Goal: Transaction & Acquisition: Download file/media

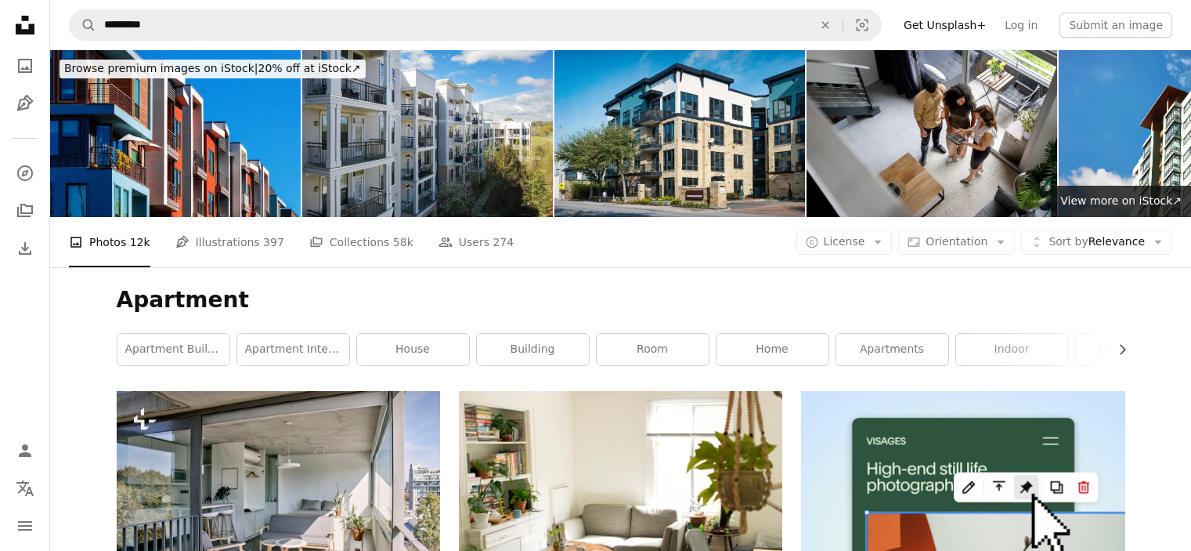
scroll to position [10545, 0]
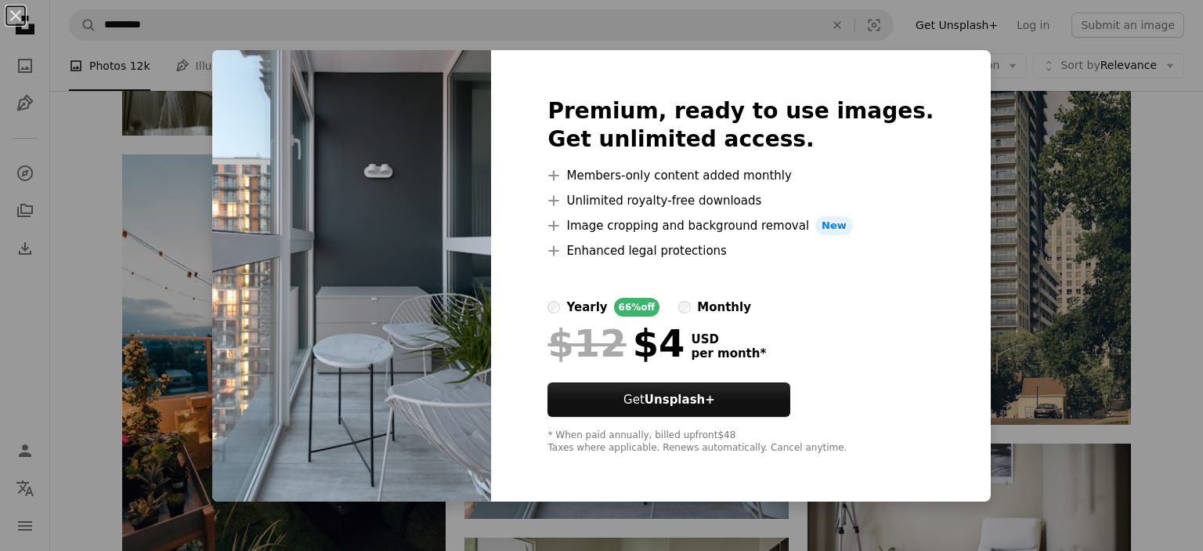
click at [429, 224] on img at bounding box center [351, 275] width 279 height 451
click at [1003, 132] on div "An X shape Premium, ready to use images. Get unlimited access. A plus sign Memb…" at bounding box center [601, 275] width 1203 height 551
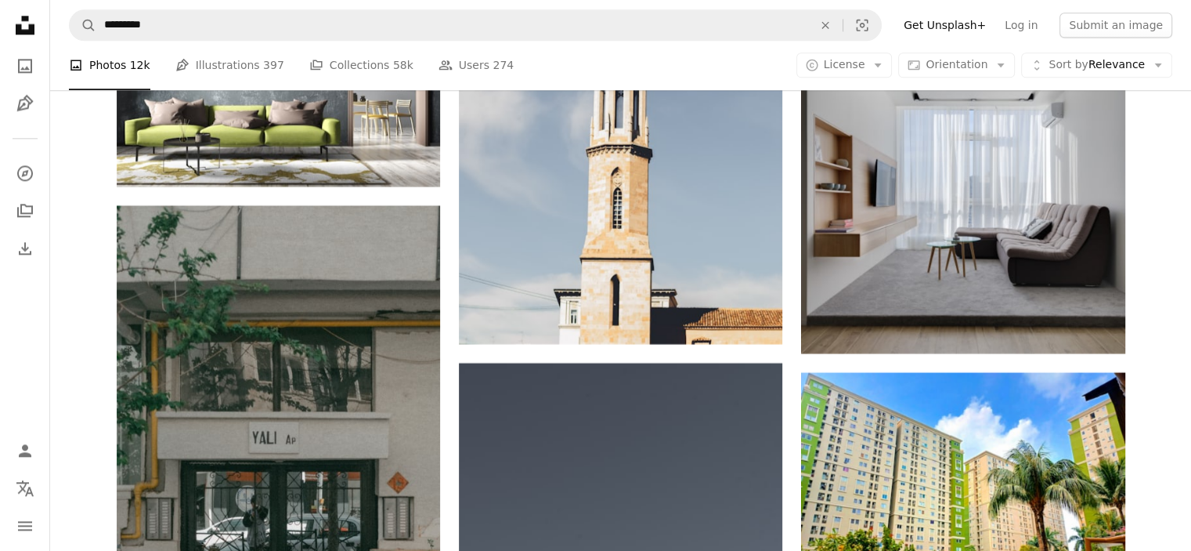
scroll to position [16133, 0]
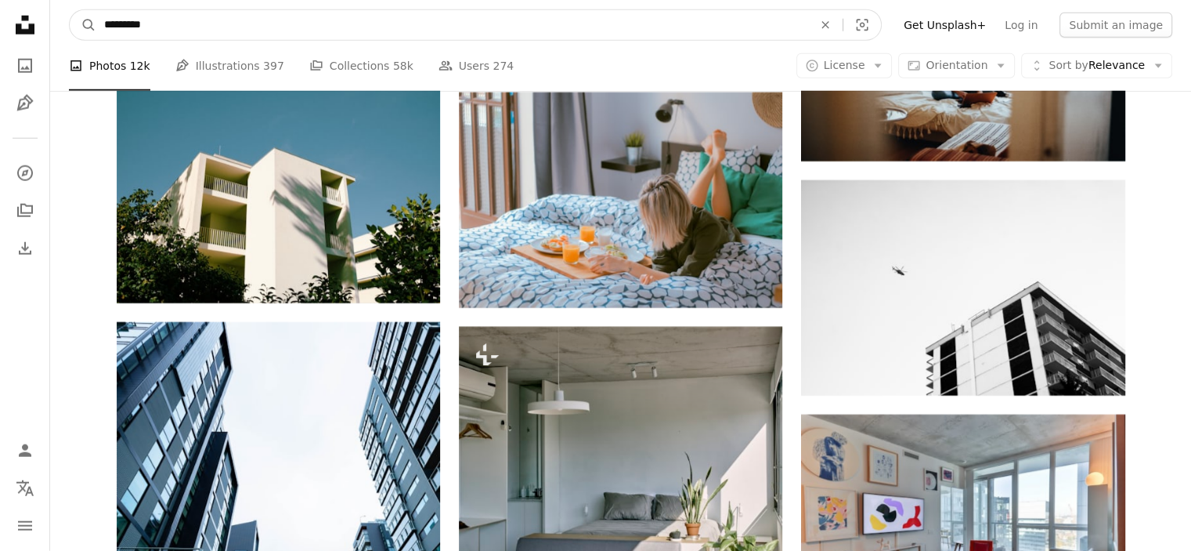
click at [194, 22] on input "*********" at bounding box center [452, 25] width 712 height 30
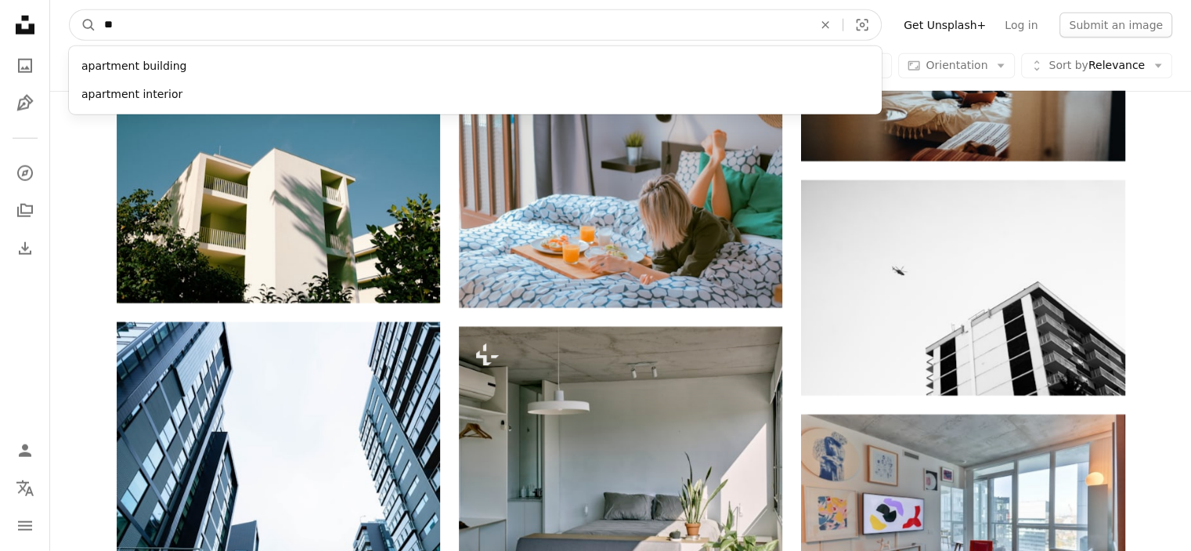
type input "*"
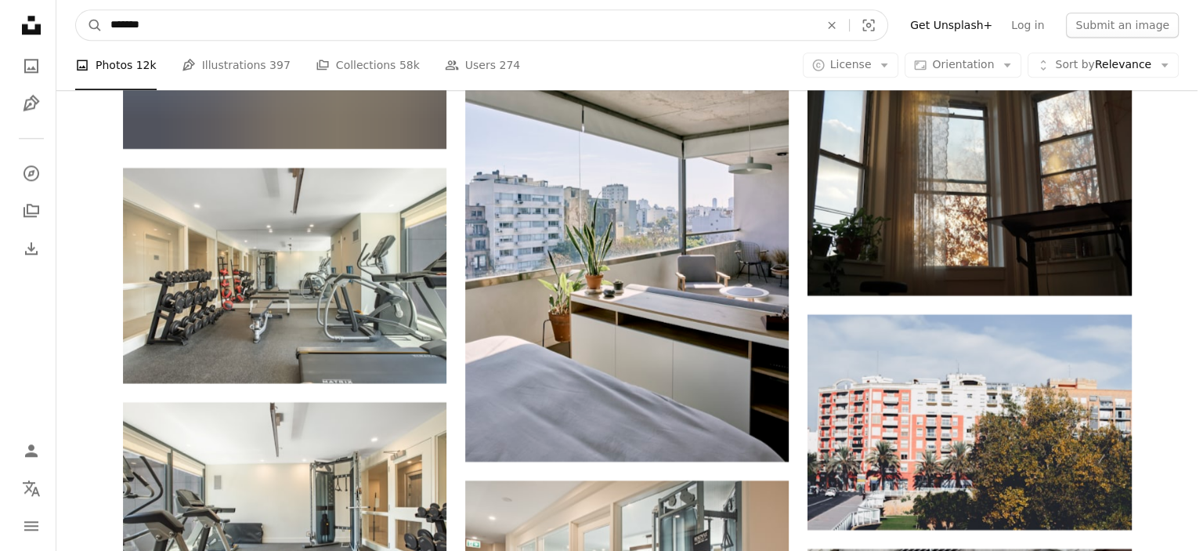
scroll to position [25726, 0]
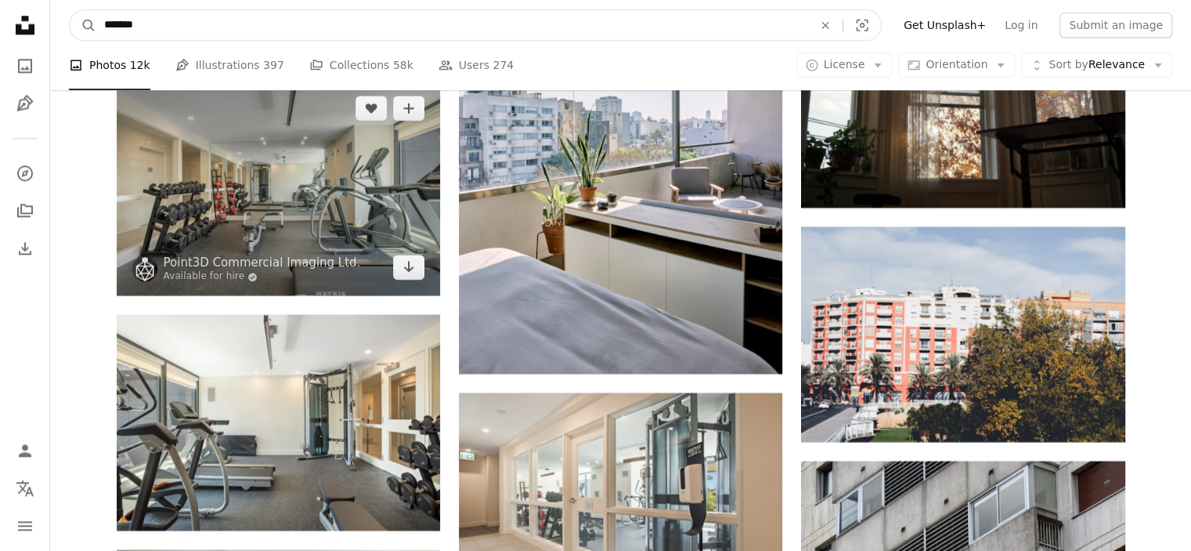
type input "*******"
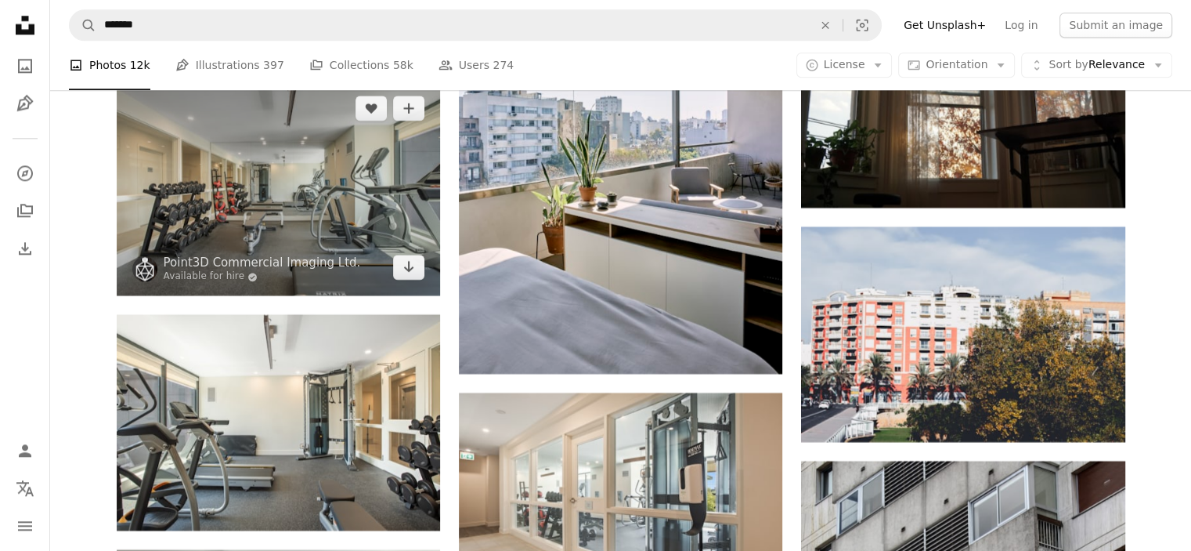
click at [379, 220] on img at bounding box center [278, 187] width 323 height 215
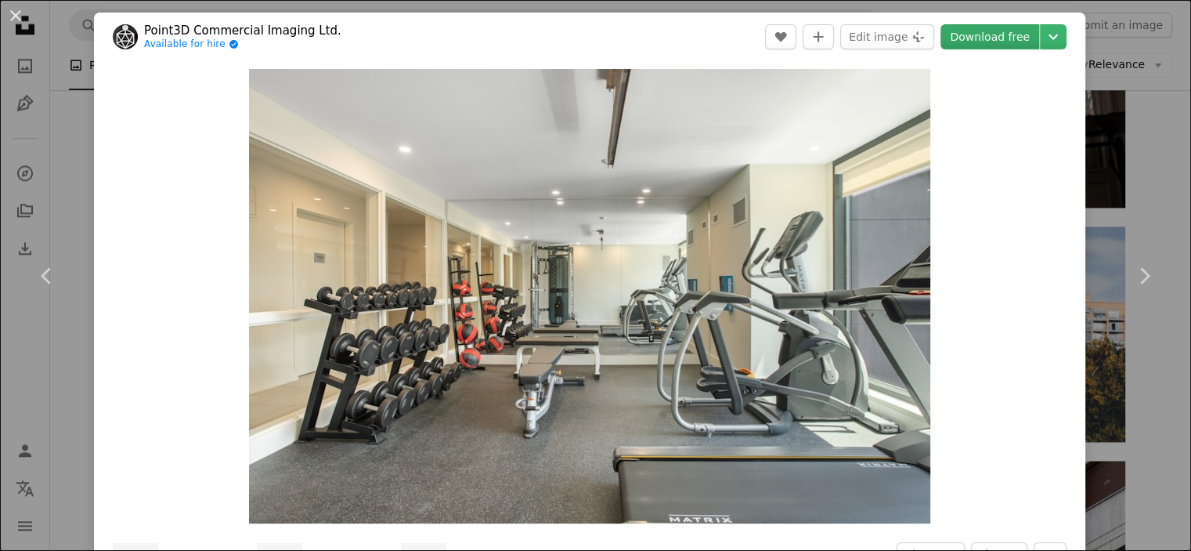
click at [988, 40] on link "Download free" at bounding box center [990, 36] width 99 height 25
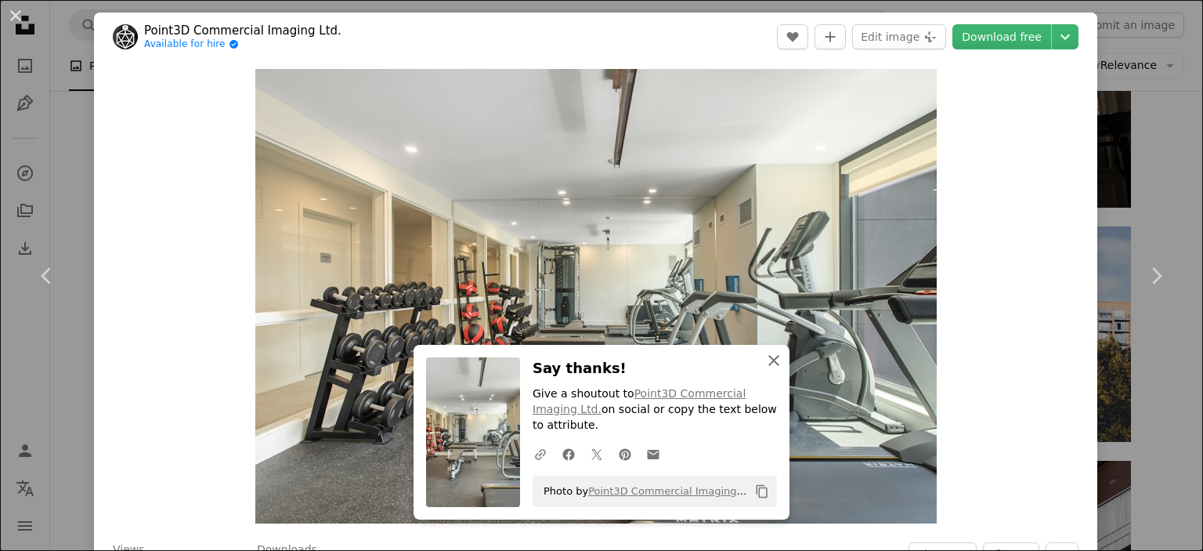
click at [768, 366] on icon "button" at bounding box center [773, 360] width 11 height 11
